Goal: Communication & Community: Answer question/provide support

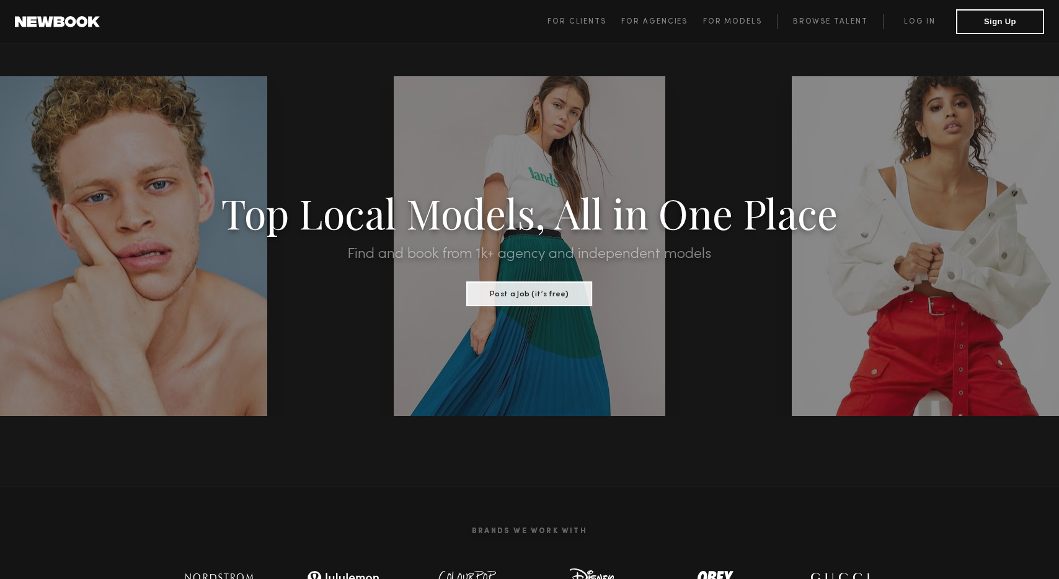
click at [915, 11] on span "For Clients For Agencies For Models Browse Talent Log in Sign Up" at bounding box center [796, 21] width 497 height 25
click at [913, 21] on link "Log in" at bounding box center [919, 21] width 73 height 15
drag, startPoint x: 975, startPoint y: 24, endPoint x: 900, endPoint y: 32, distance: 76.1
click at [920, 22] on link "Log in" at bounding box center [919, 21] width 73 height 15
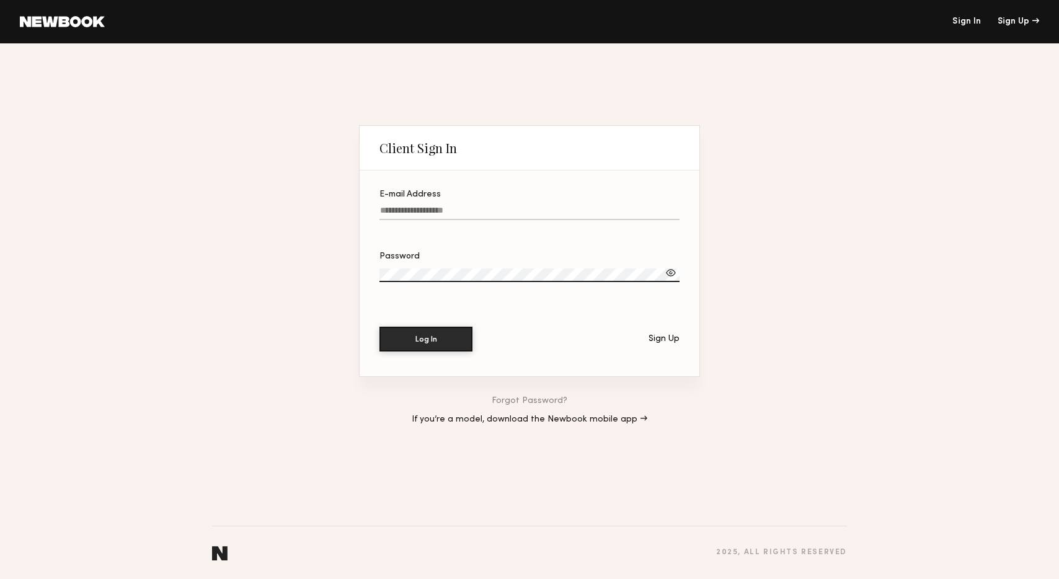
click at [399, 211] on input "E-mail Address" at bounding box center [529, 213] width 300 height 14
type input "**********"
click at [448, 335] on button "Log In" at bounding box center [425, 338] width 93 height 25
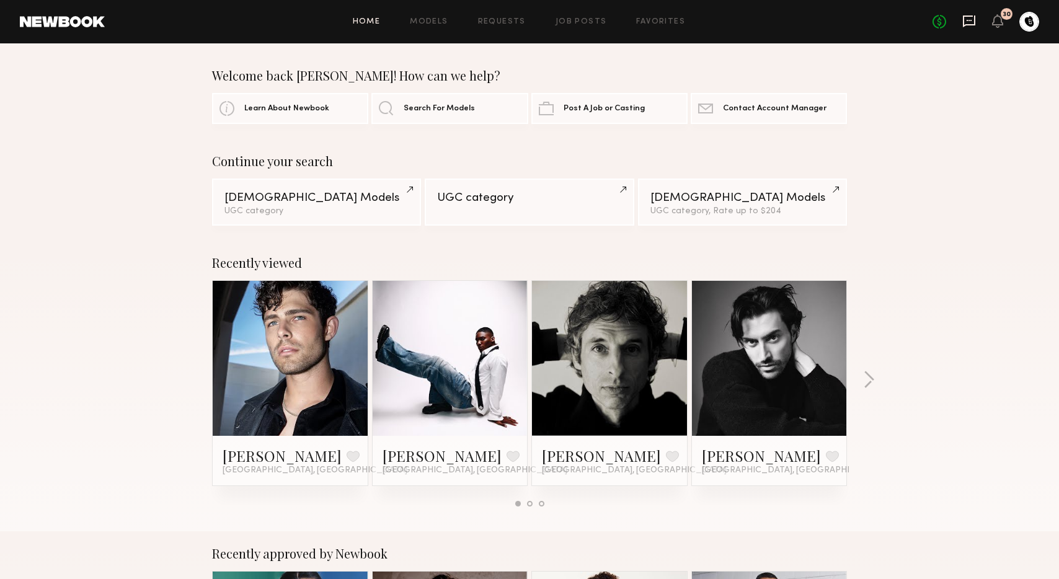
click at [962, 17] on icon at bounding box center [969, 21] width 14 height 14
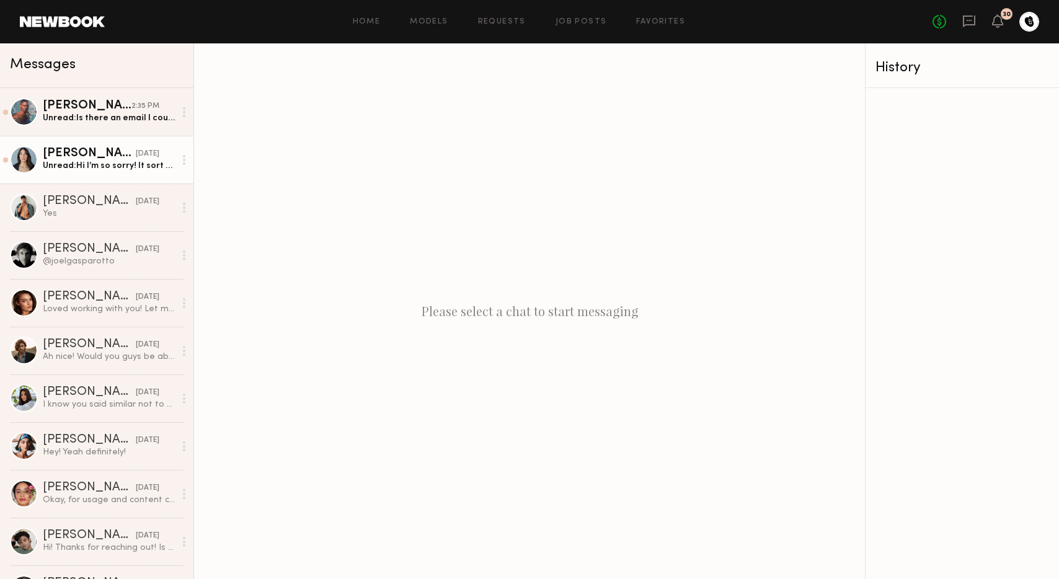
click at [59, 154] on div "[PERSON_NAME]" at bounding box center [89, 154] width 93 height 12
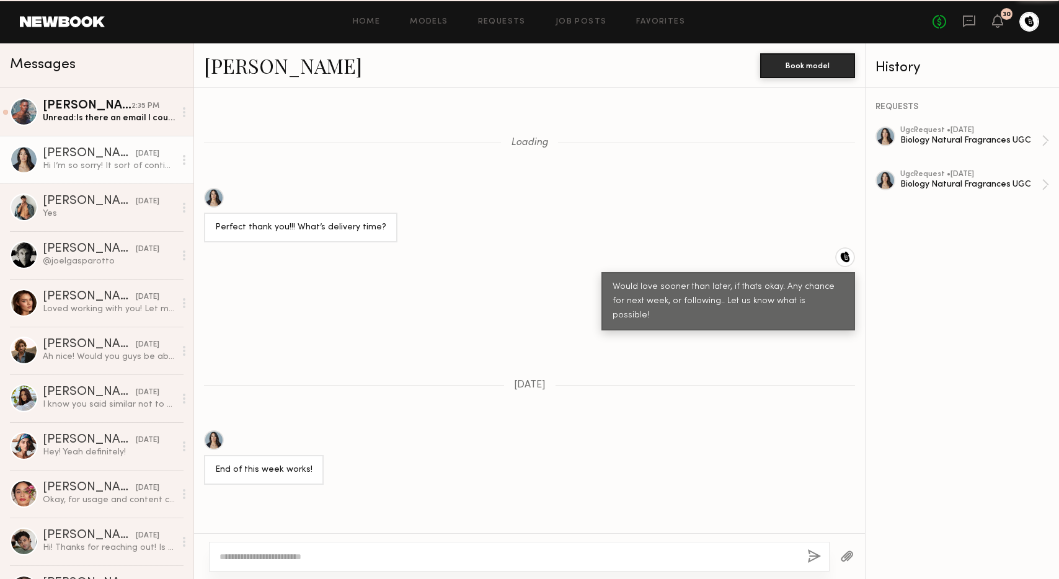
scroll to position [824, 0]
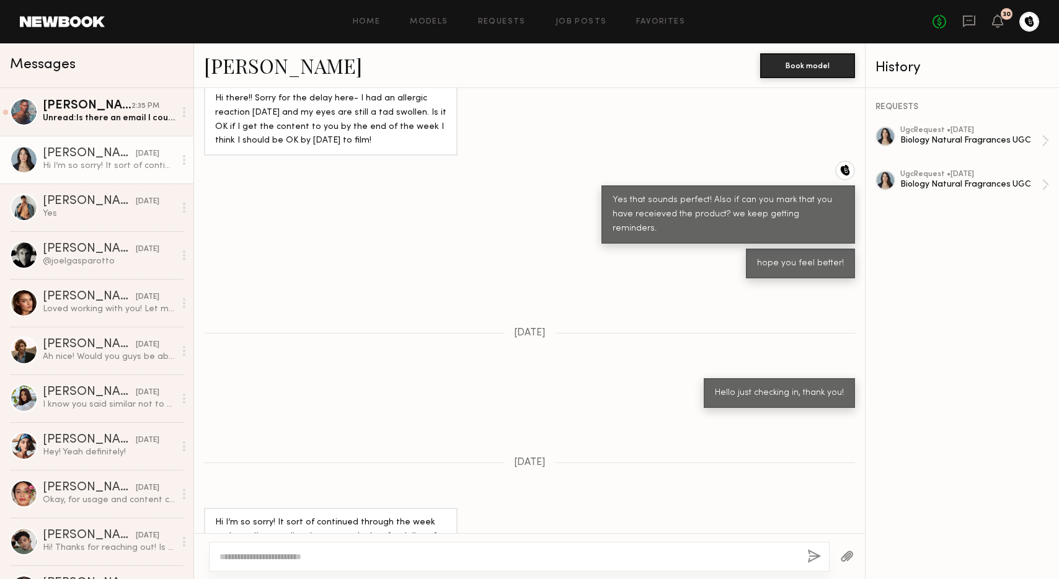
click at [381, 549] on div at bounding box center [519, 557] width 621 height 30
click at [605, 556] on textarea at bounding box center [509, 557] width 578 height 12
type textarea "**********"
click at [822, 559] on div "**********" at bounding box center [519, 551] width 621 height 42
click at [818, 557] on button "button" at bounding box center [814, 557] width 14 height 16
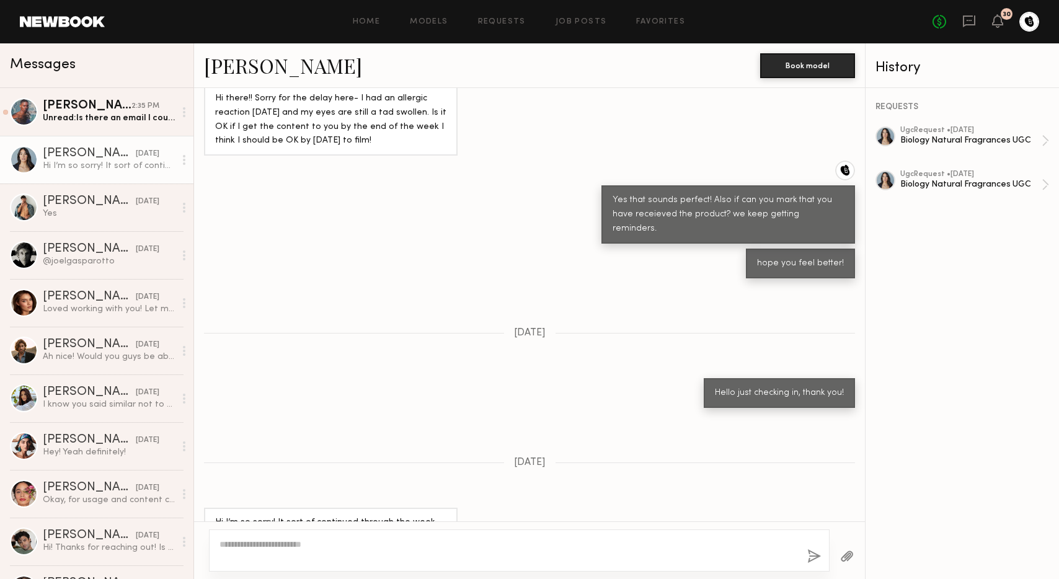
scroll to position [1073, 0]
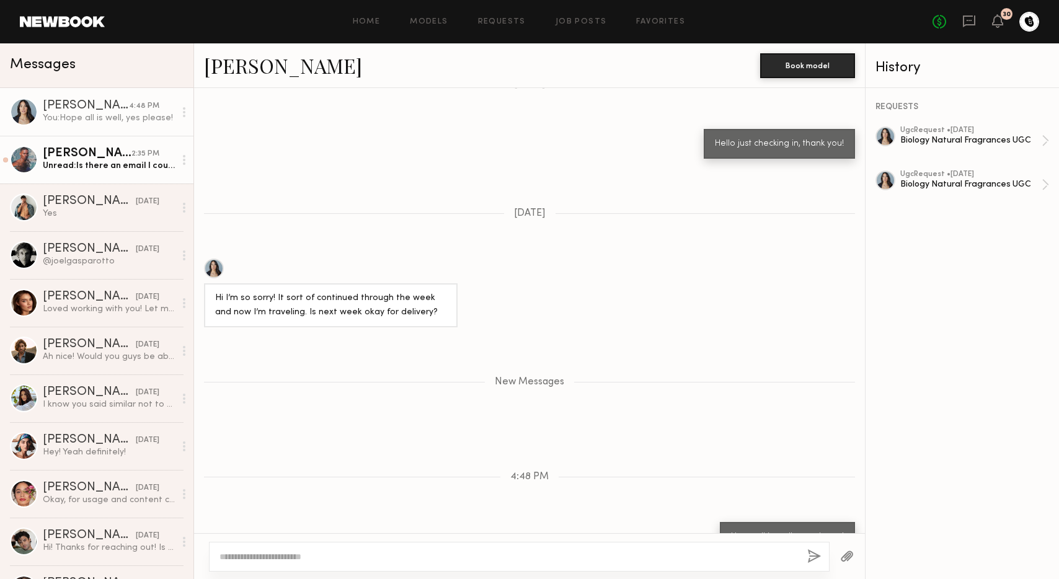
click at [89, 167] on div "Unread: Is there an email I could send the video to?" at bounding box center [109, 166] width 132 height 12
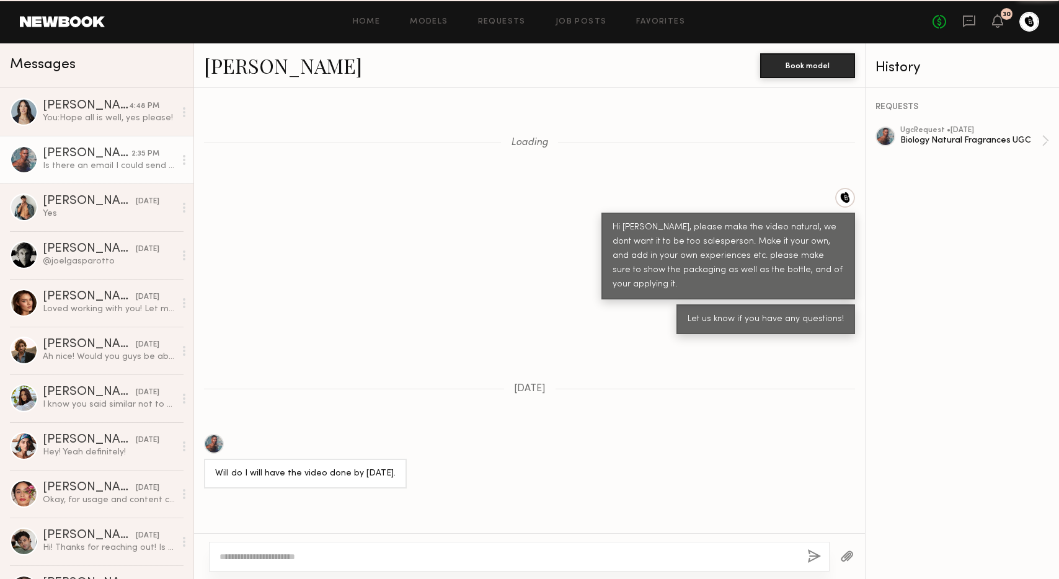
scroll to position [829, 0]
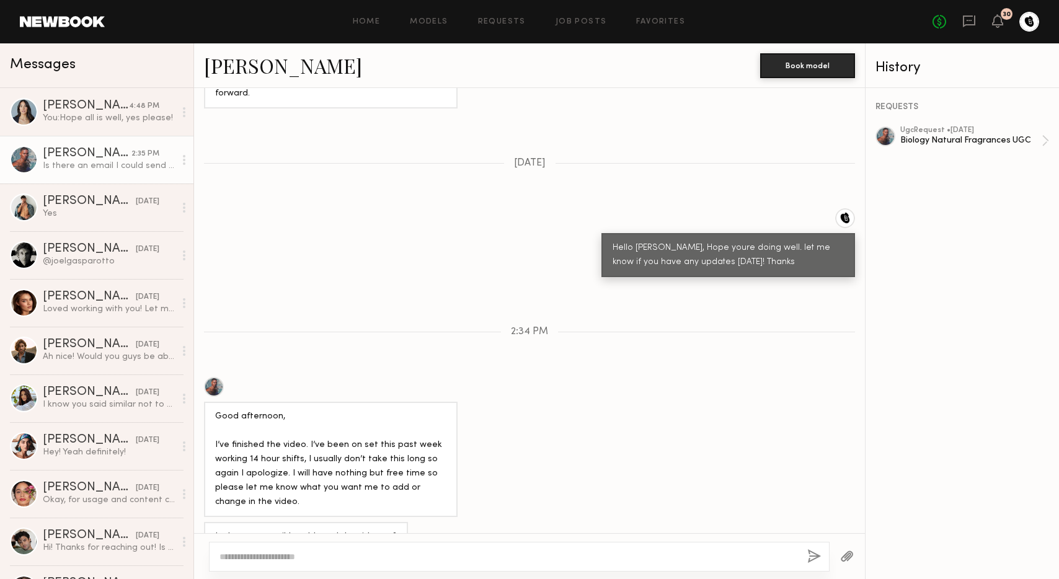
click at [359, 557] on textarea at bounding box center [509, 557] width 578 height 12
type textarea "*"
type textarea "**********"
click at [814, 559] on button "button" at bounding box center [814, 557] width 14 height 16
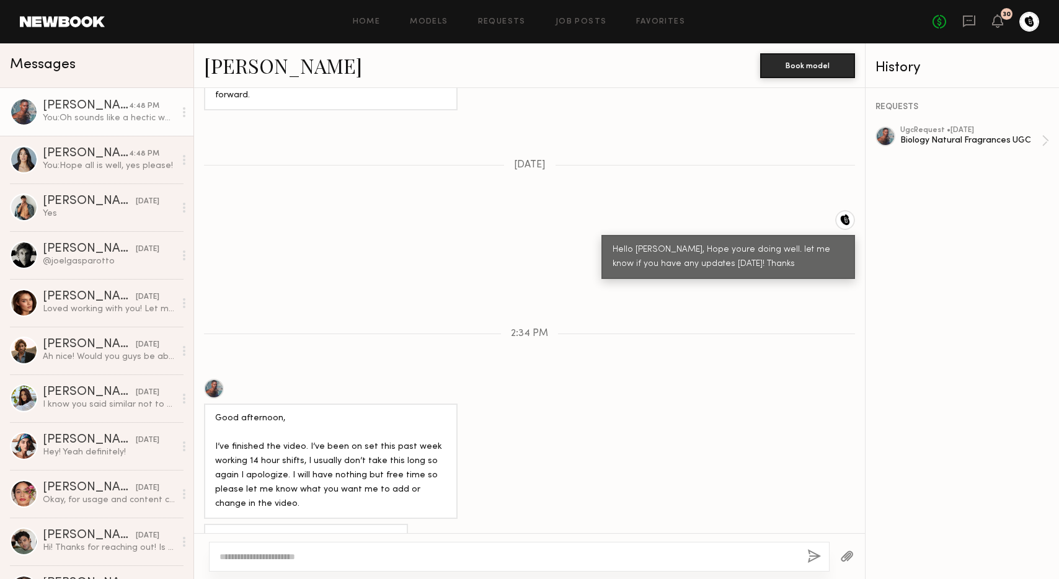
scroll to position [957, 0]
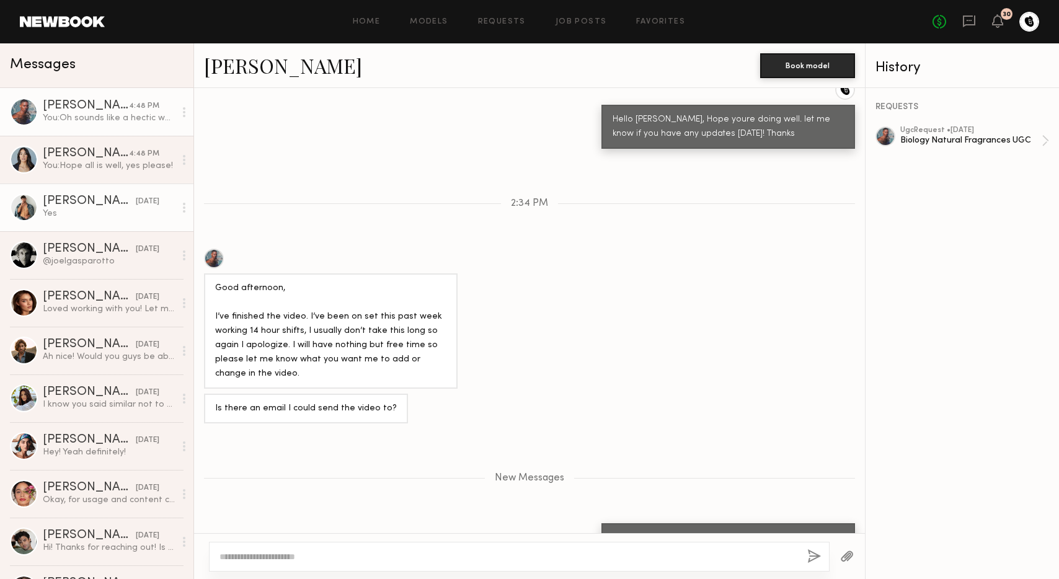
click at [105, 216] on div "Yes" at bounding box center [109, 214] width 132 height 12
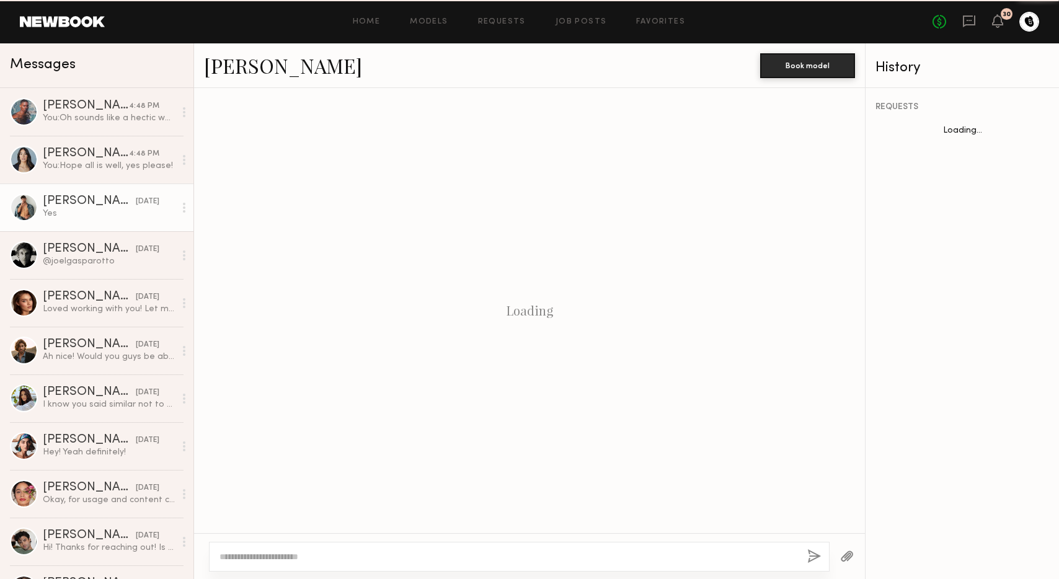
scroll to position [581, 0]
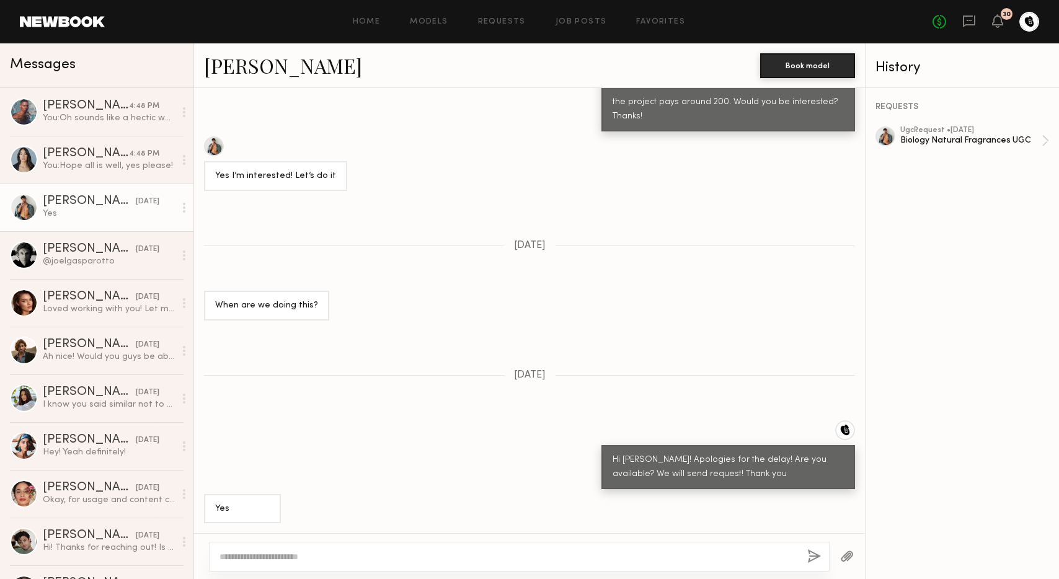
drag, startPoint x: 461, startPoint y: 556, endPoint x: 596, endPoint y: 551, distance: 135.3
click at [461, 555] on textarea at bounding box center [509, 557] width 578 height 12
type textarea "**********"
